Goal: Task Accomplishment & Management: Use online tool/utility

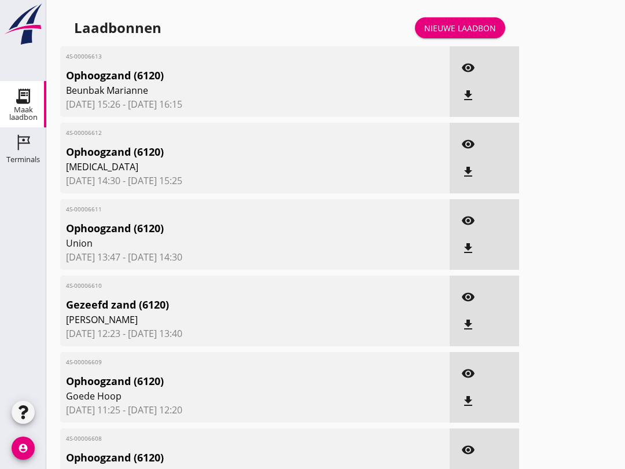
click at [36, 172] on link "Terminals Terminals" at bounding box center [23, 150] width 46 height 46
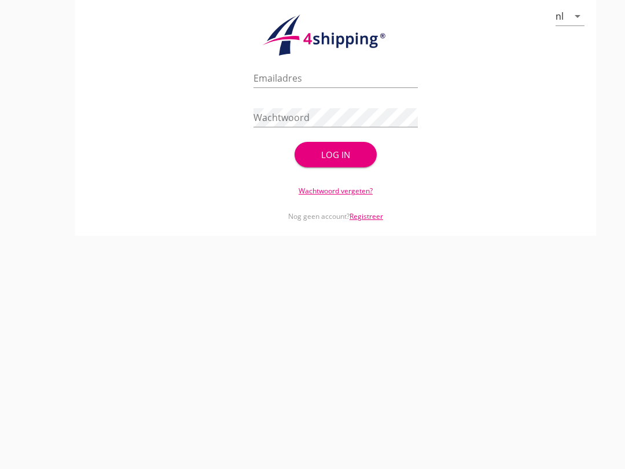
click at [312, 87] on input "Emailadres" at bounding box center [335, 78] width 164 height 19
type input "[EMAIL_ADDRESS][DOMAIN_NAME]"
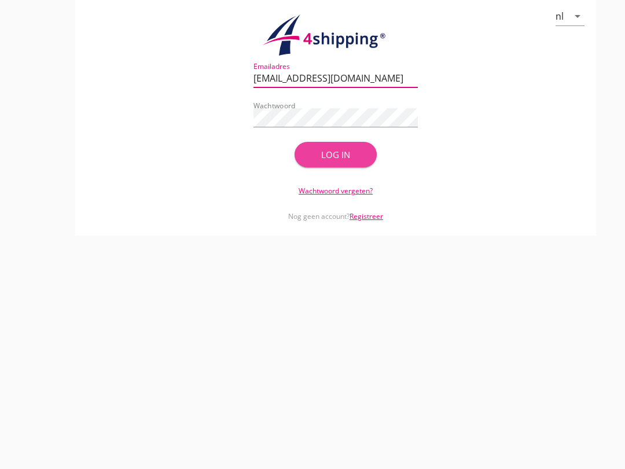
click at [354, 161] on div "Log in" at bounding box center [335, 154] width 45 height 13
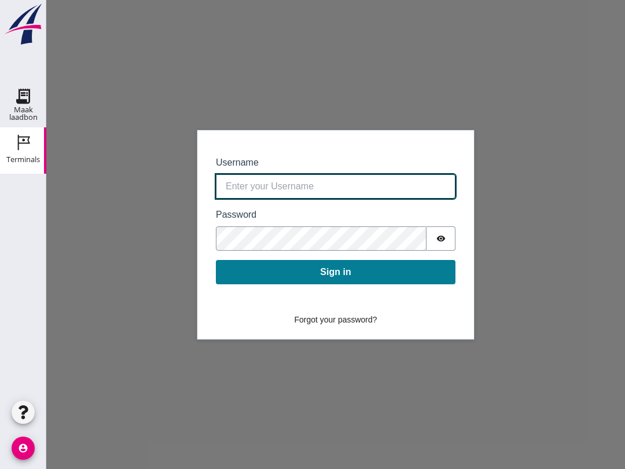
click at [286, 186] on input "Username" at bounding box center [335, 186] width 239 height 24
type input "[EMAIL_ADDRESS][DOMAIN_NAME]"
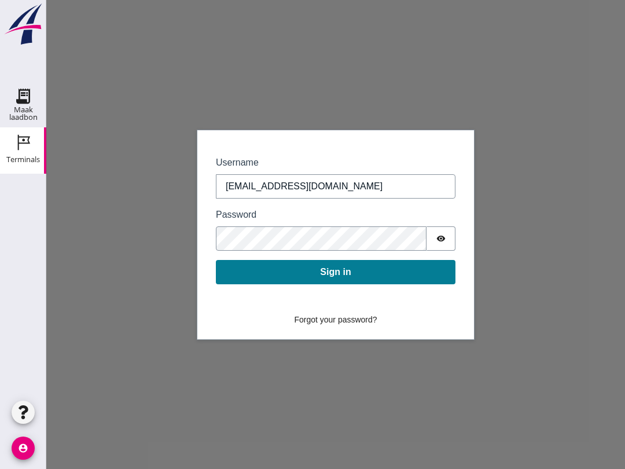
click at [22, 99] on icon "Maak laadbon" at bounding box center [23, 96] width 19 height 19
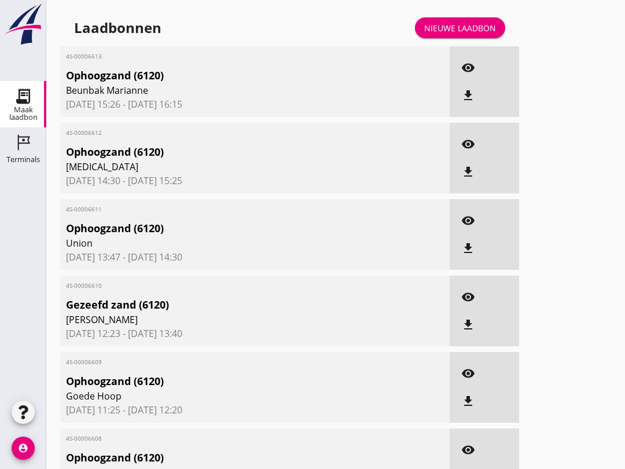
click at [19, 150] on use at bounding box center [24, 143] width 12 height 16
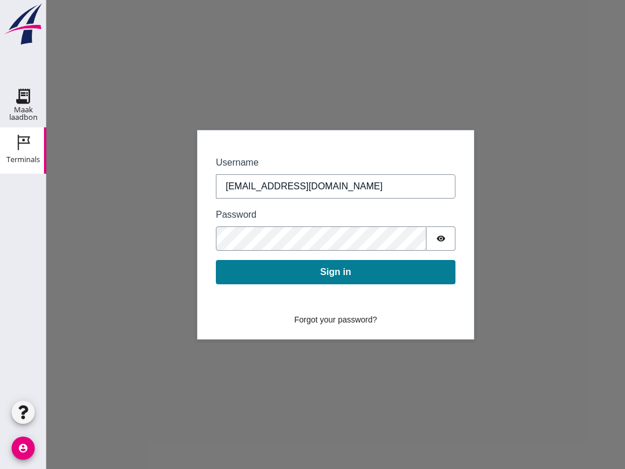
click at [381, 272] on button "Sign in" at bounding box center [335, 272] width 239 height 24
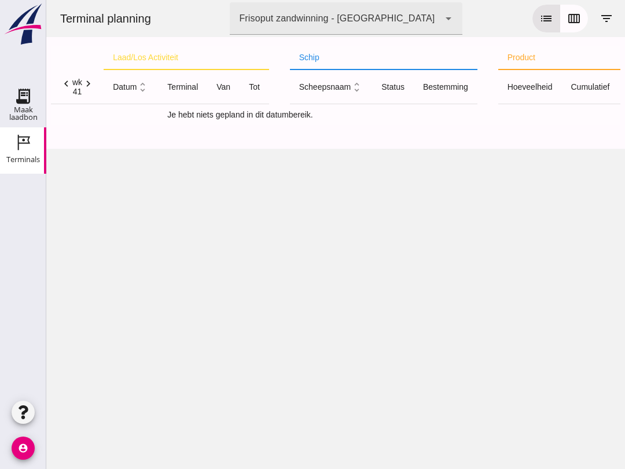
click at [543, 19] on icon "list" at bounding box center [546, 19] width 14 height 14
click at [575, 19] on icon "calendar_view_week" at bounding box center [574, 19] width 14 height 14
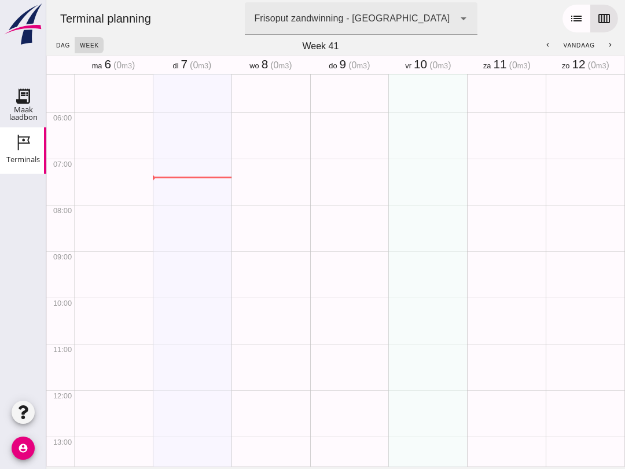
scroll to position [241, 0]
click at [26, 93] on icon "Maak laadbon" at bounding box center [23, 96] width 19 height 19
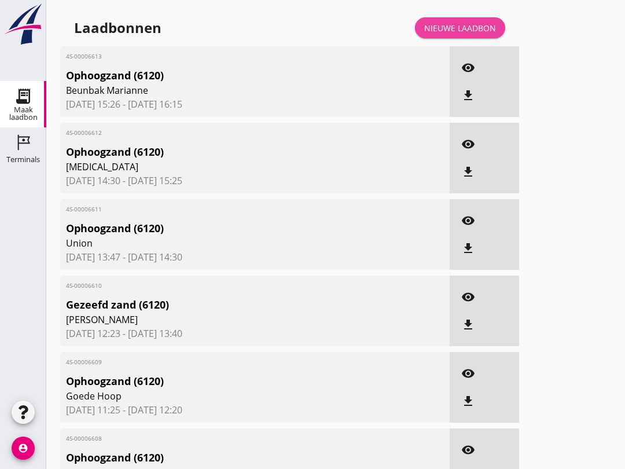
click at [456, 29] on link "Nieuwe laadbon" at bounding box center [460, 27] width 90 height 21
